Goal: Information Seeking & Learning: Learn about a topic

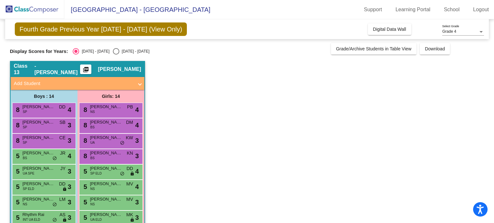
scroll to position [105, 0]
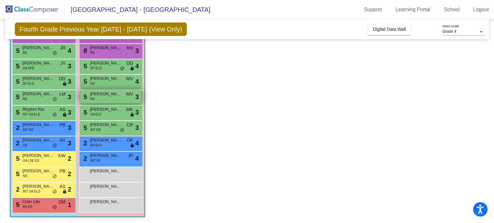
click at [102, 93] on span "[PERSON_NAME]" at bounding box center [106, 94] width 32 height 6
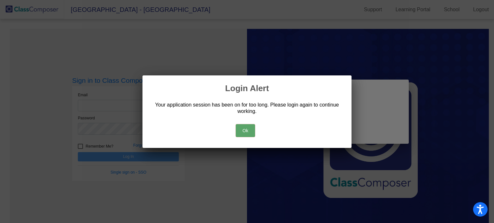
click at [240, 130] on button "Ok" at bounding box center [245, 130] width 19 height 13
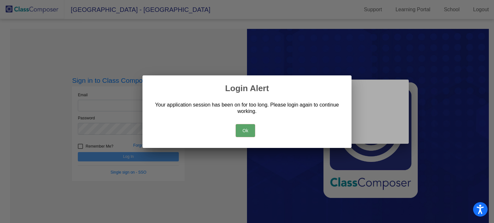
click at [243, 129] on button "Ok" at bounding box center [245, 130] width 19 height 13
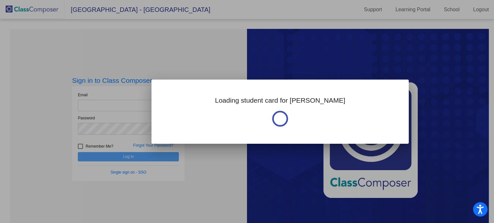
click at [226, 184] on div at bounding box center [247, 111] width 494 height 223
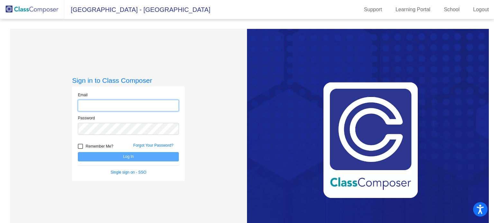
click at [123, 103] on input "email" at bounding box center [128, 106] width 101 height 12
click at [131, 104] on input "email" at bounding box center [128, 106] width 101 height 12
type input "[EMAIL_ADDRESS][DOMAIN_NAME]"
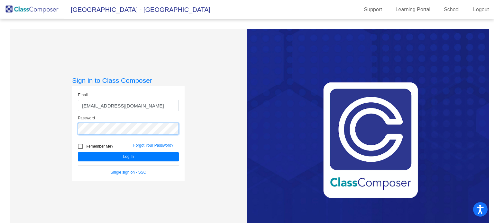
click at [78, 152] on button "Log In" at bounding box center [128, 156] width 101 height 9
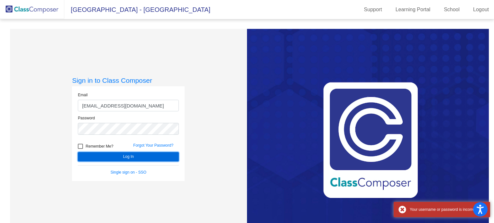
click at [121, 156] on button "Log In" at bounding box center [128, 156] width 101 height 9
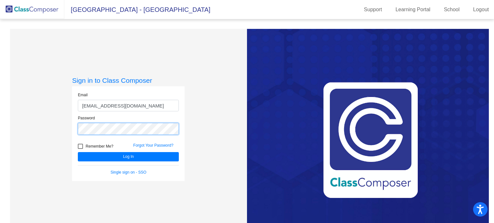
click at [70, 128] on div "Sign in to Class Composer Email [EMAIL_ADDRESS][DOMAIN_NAME] Password Remember …" at bounding box center [128, 140] width 237 height 223
click at [78, 152] on button "Log In" at bounding box center [128, 156] width 101 height 9
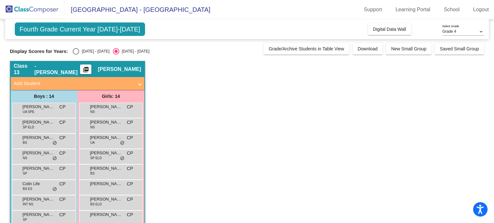
click at [91, 32] on span "Fourth Grade Current Year [DATE]-[DATE]" at bounding box center [80, 30] width 130 height 14
click at [77, 50] on div "Select an option" at bounding box center [76, 51] width 6 height 6
click at [76, 55] on input "[DATE] - [DATE]" at bounding box center [76, 55] width 0 height 0
radio input "true"
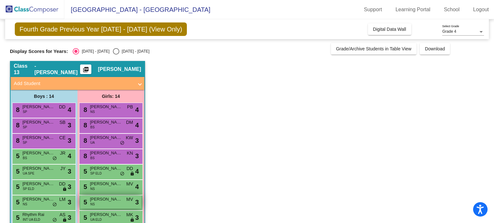
click at [102, 203] on div "5 [PERSON_NAME] NS MV lock do_not_disturb_alt 3" at bounding box center [110, 202] width 61 height 13
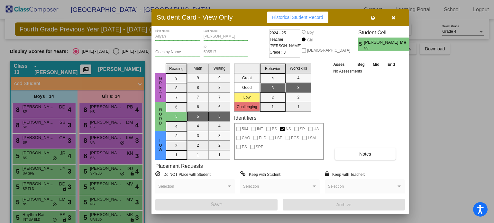
click at [394, 16] on icon "button" at bounding box center [394, 17] width 4 height 5
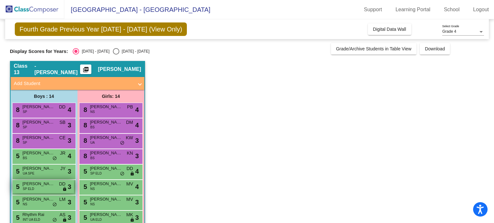
scroll to position [32, 0]
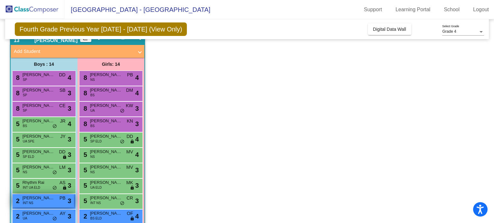
click at [37, 204] on div "2 [PERSON_NAME] INT NS PB lock do_not_disturb_alt 3" at bounding box center [43, 201] width 61 height 13
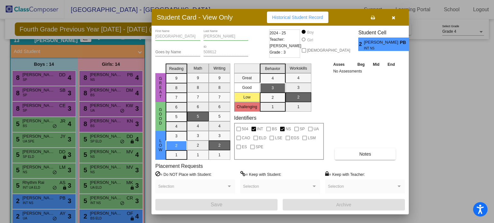
click at [394, 16] on icon "button" at bounding box center [394, 17] width 4 height 5
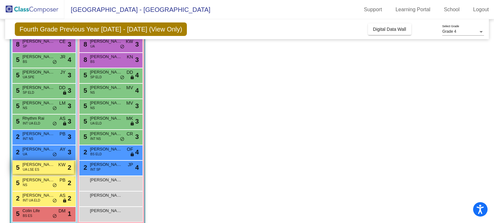
scroll to position [105, 0]
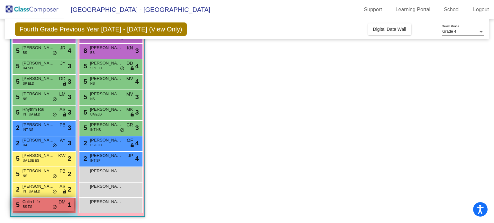
click at [42, 204] on span "Colin Life" at bounding box center [39, 202] width 32 height 6
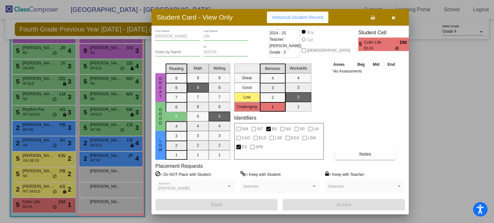
click at [41, 190] on div at bounding box center [247, 111] width 494 height 223
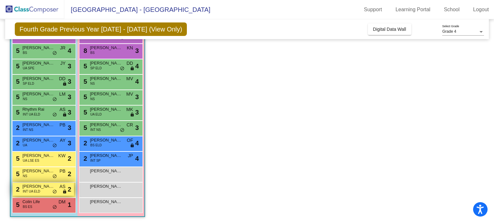
click at [39, 187] on span "[PERSON_NAME]" at bounding box center [39, 187] width 32 height 6
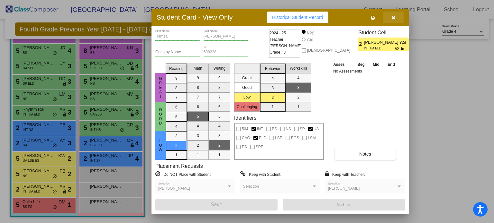
click at [394, 18] on icon "button" at bounding box center [394, 17] width 4 height 5
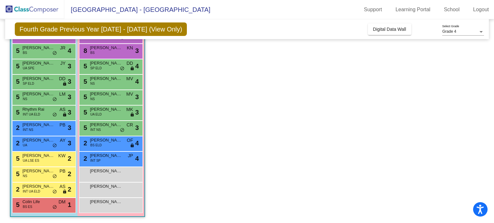
scroll to position [0, 0]
